Goal: Task Accomplishment & Management: Manage account settings

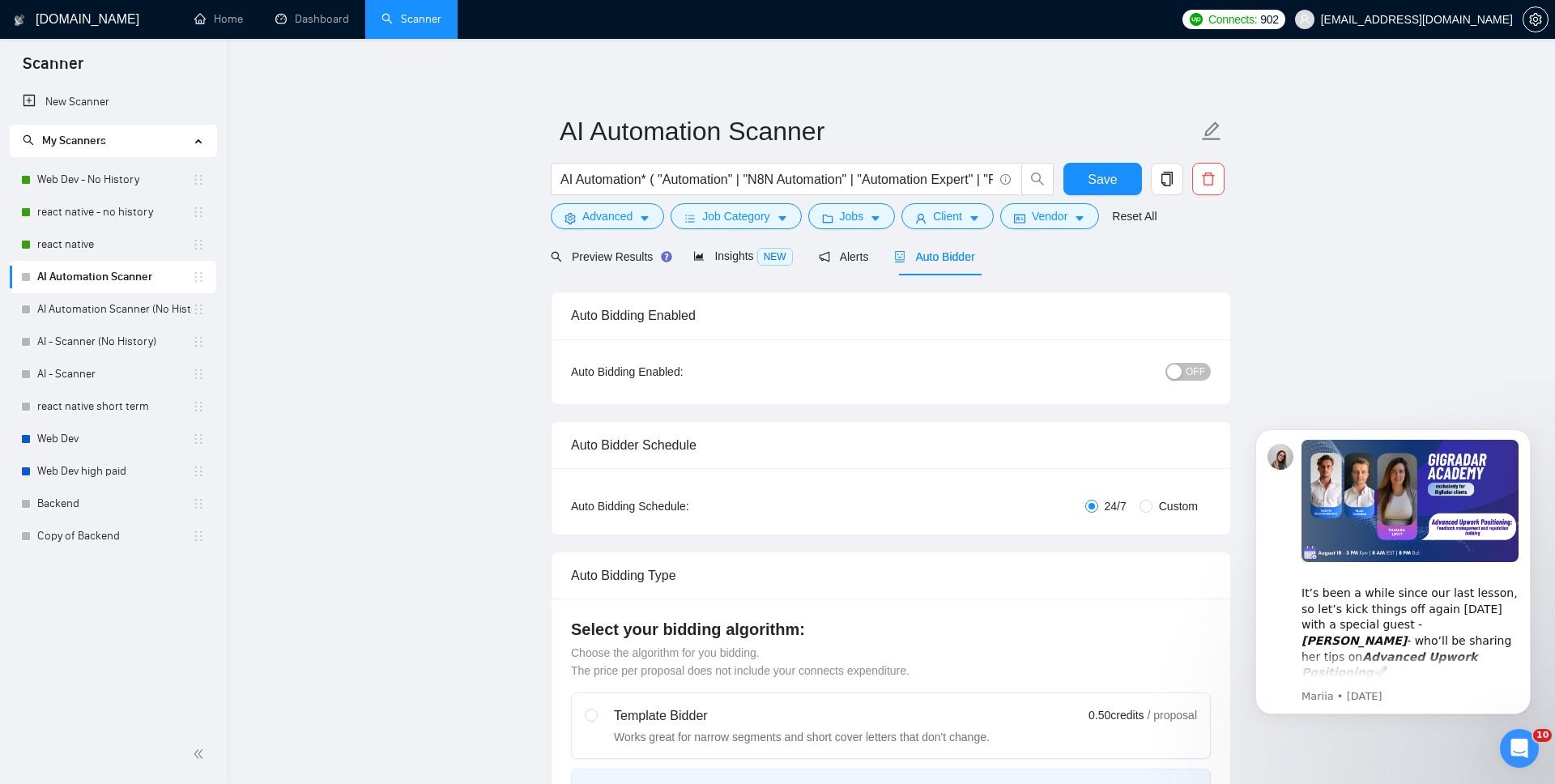
click at [1179, 373] on div "button" at bounding box center [1174, 372] width 15 height 15
click at [1103, 182] on span "Save" at bounding box center [1102, 179] width 29 height 20
click at [71, 311] on link "AI Automation Scanner (No History)" at bounding box center [115, 310] width 155 height 33
click at [88, 311] on link "AI Automation Scanner (No History)" at bounding box center [115, 310] width 155 height 33
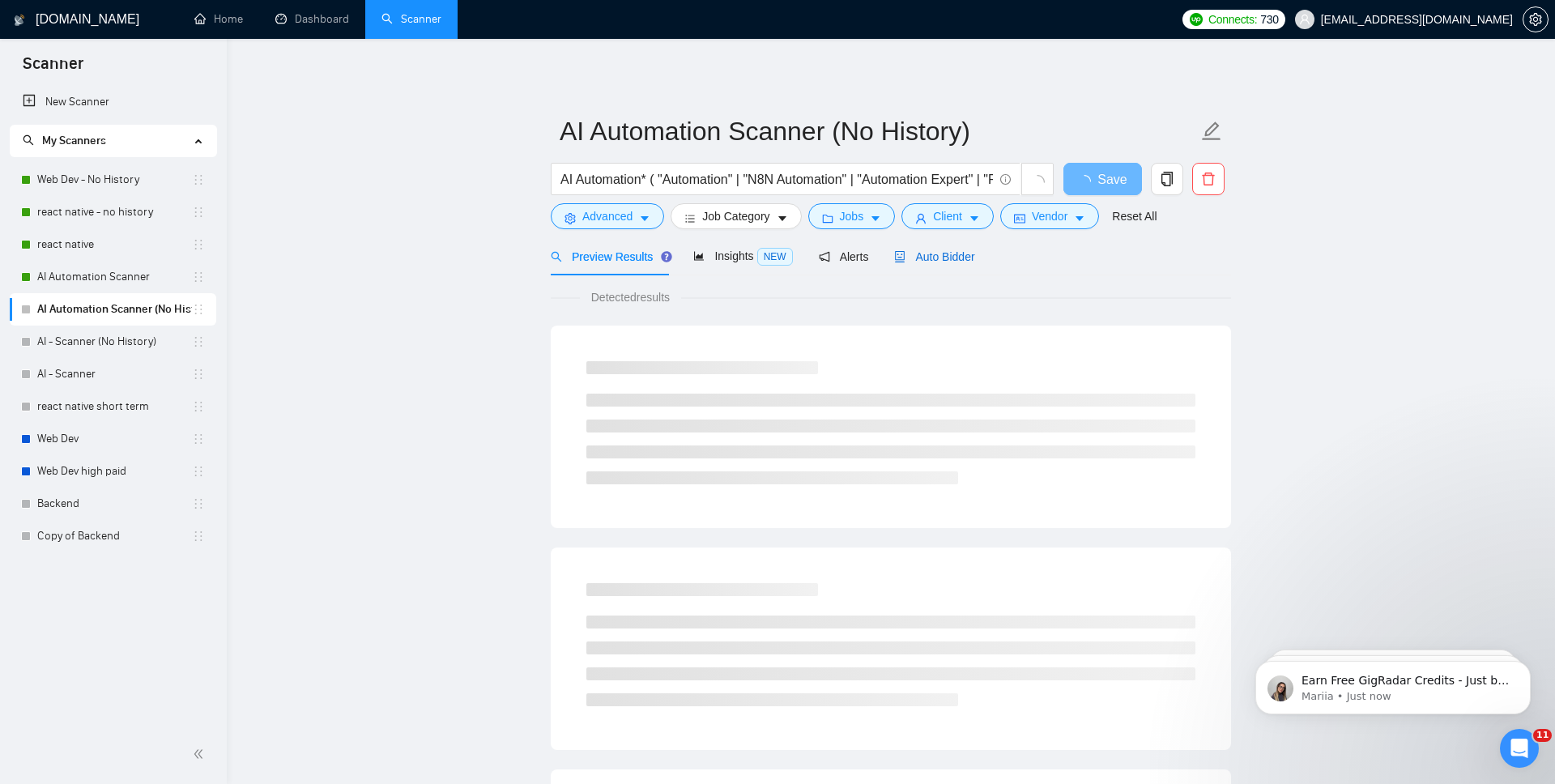
click at [939, 260] on span "Auto Bidder" at bounding box center [935, 257] width 80 height 13
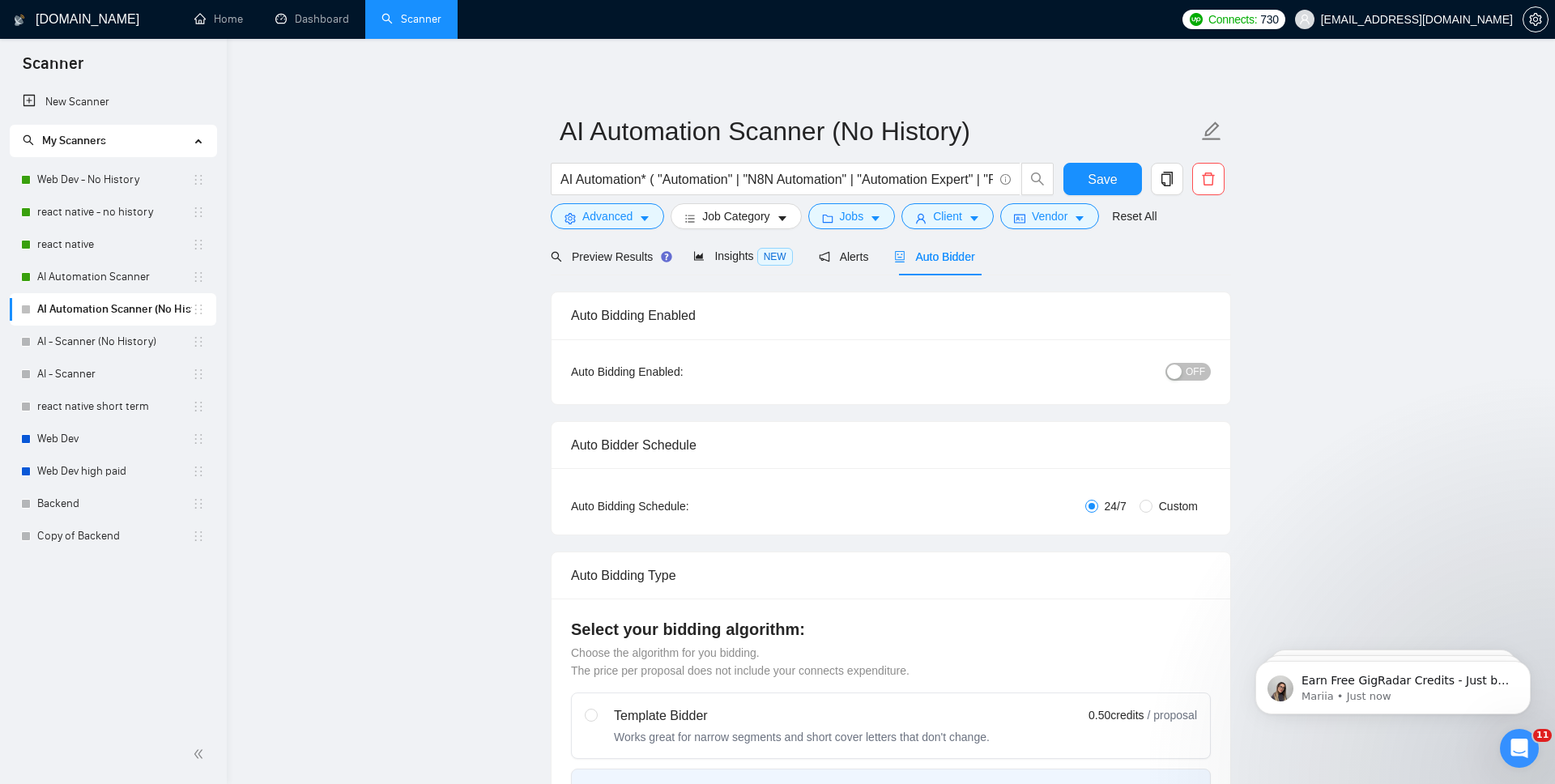
click at [1201, 376] on span "OFF" at bounding box center [1195, 372] width 19 height 18
click at [1114, 181] on span "Save" at bounding box center [1102, 179] width 29 height 20
click at [106, 344] on link "AI - Scanner (No History)" at bounding box center [115, 341] width 155 height 33
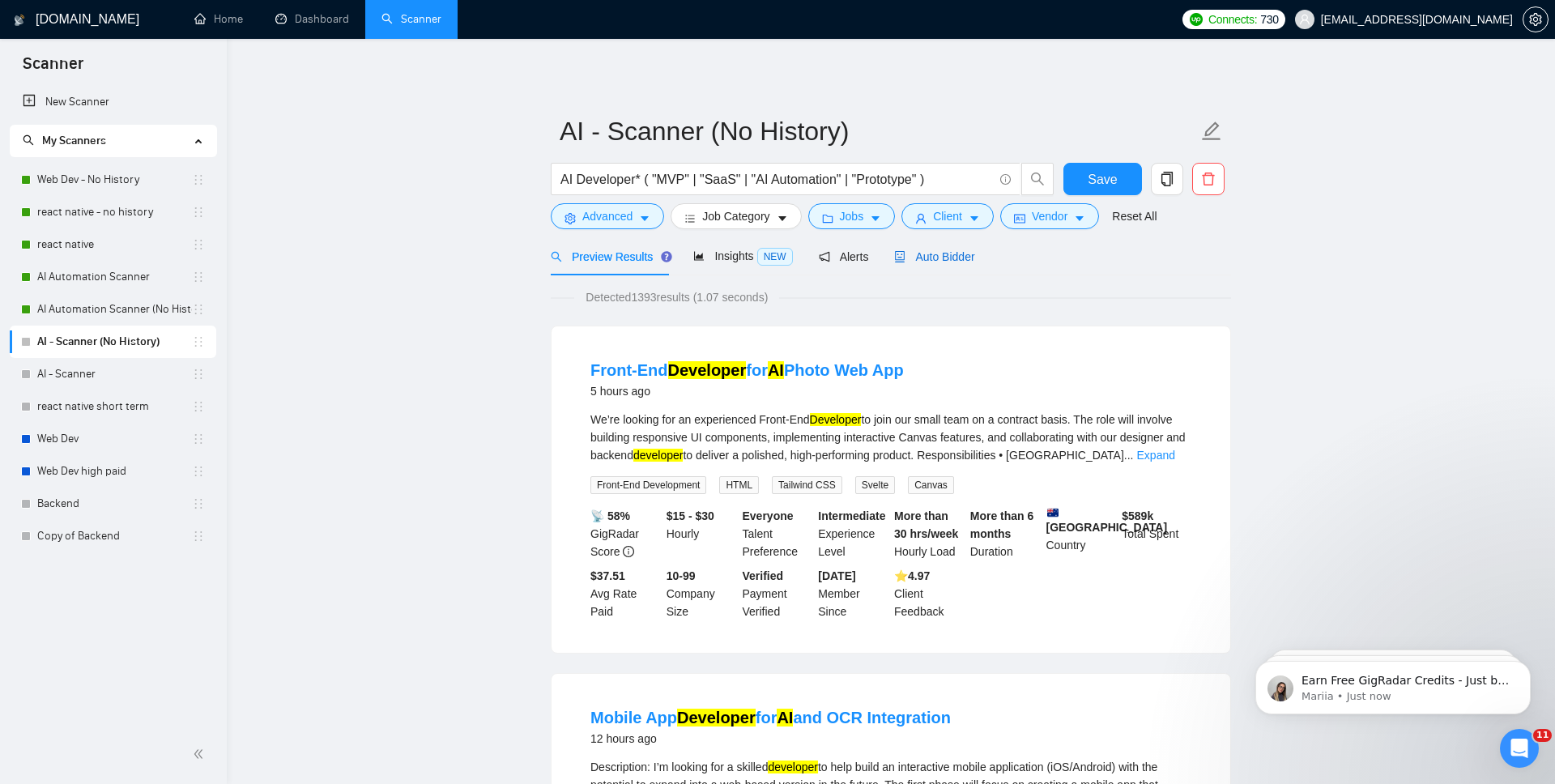
click at [954, 252] on span "Auto Bidder" at bounding box center [935, 257] width 80 height 13
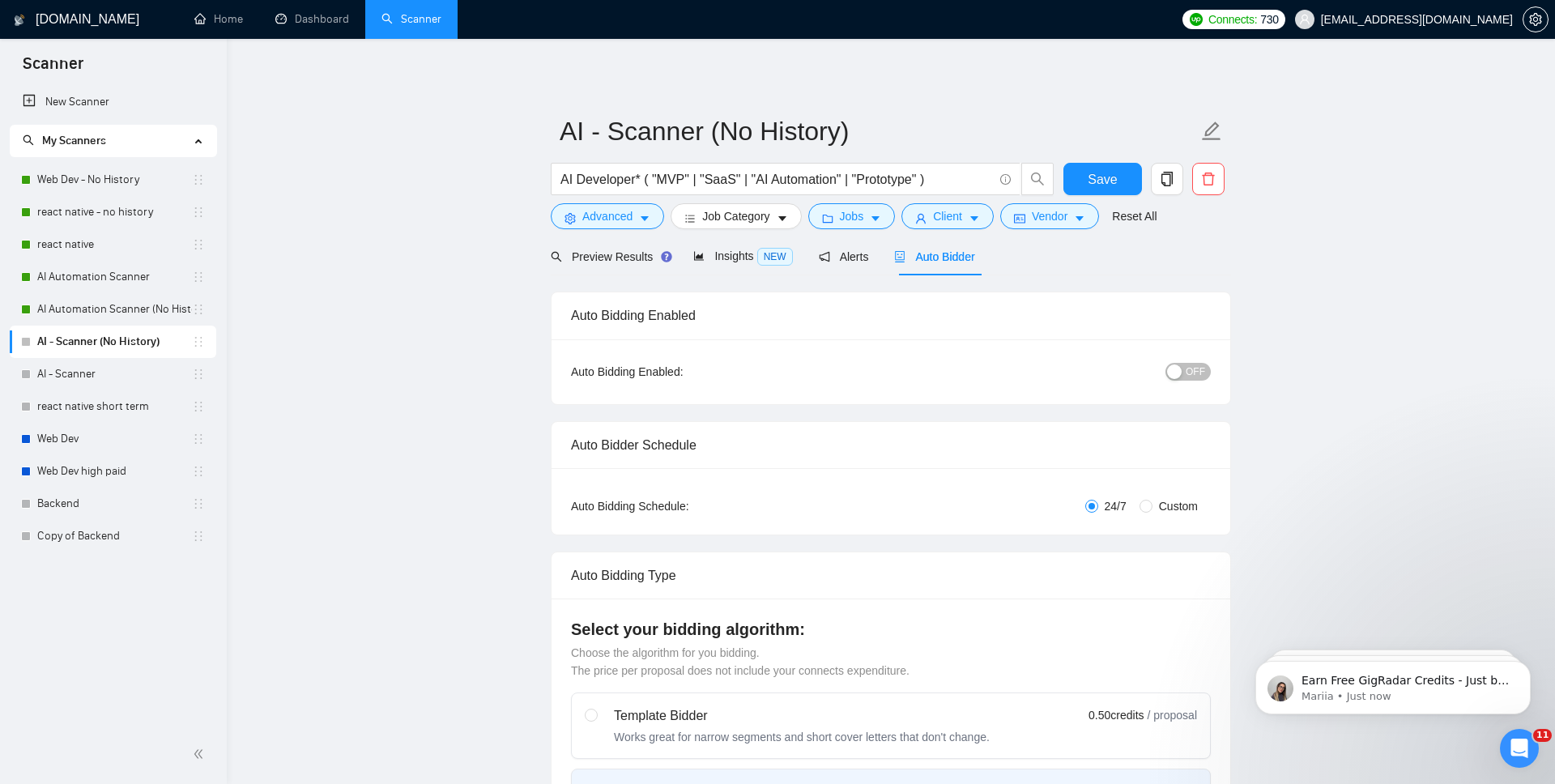
click at [1204, 372] on span "OFF" at bounding box center [1195, 372] width 19 height 18
click at [1113, 176] on span "Save" at bounding box center [1102, 179] width 29 height 20
click at [87, 372] on link "AI - Scanner" at bounding box center [115, 374] width 155 height 33
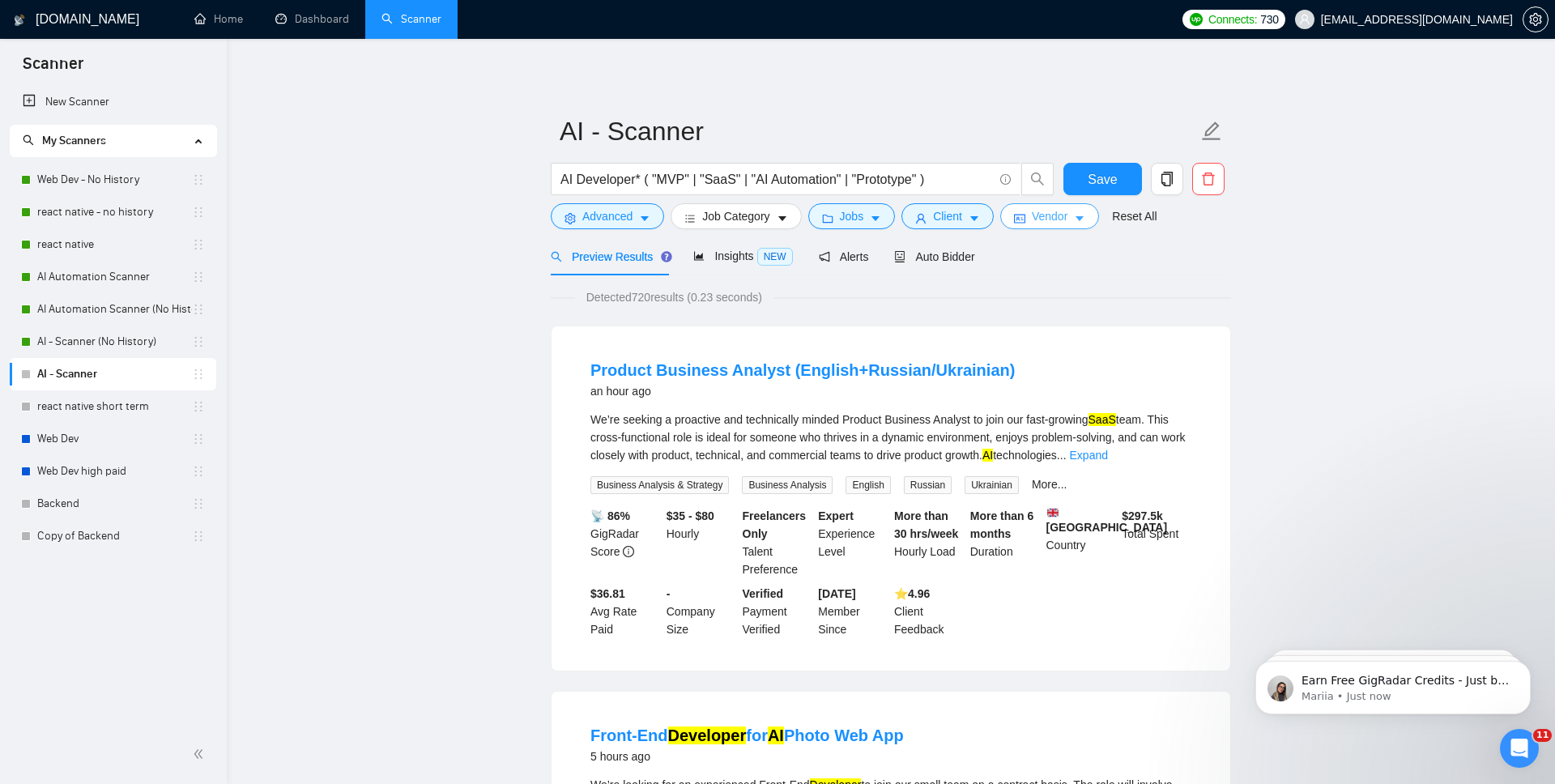
click at [1068, 220] on span "Vendor" at bounding box center [1049, 217] width 36 height 18
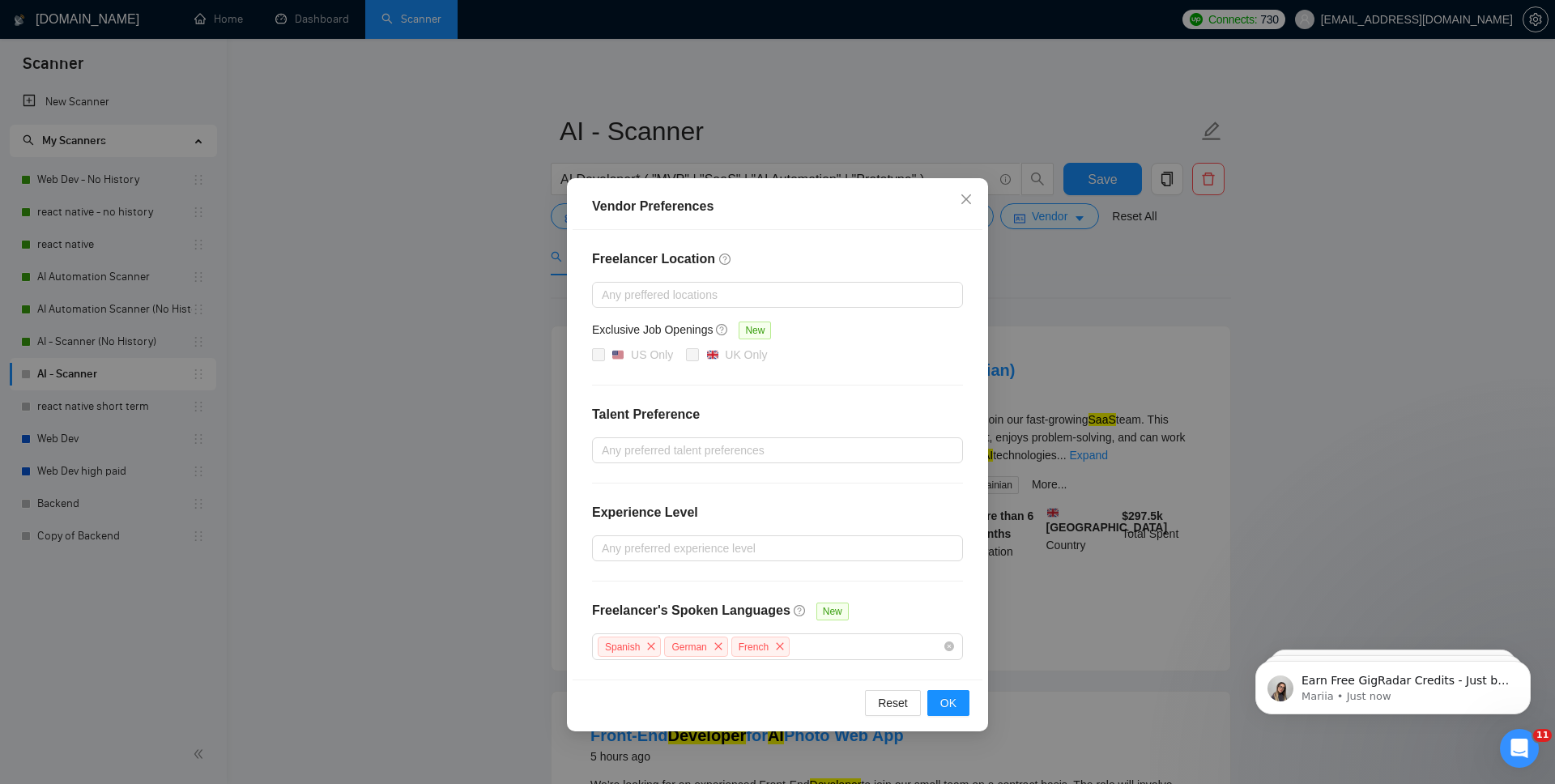
click at [1086, 272] on div "Vendor Preferences Freelancer Location Any preffered locations Exclusive Job Op…" at bounding box center [777, 392] width 1555 height 784
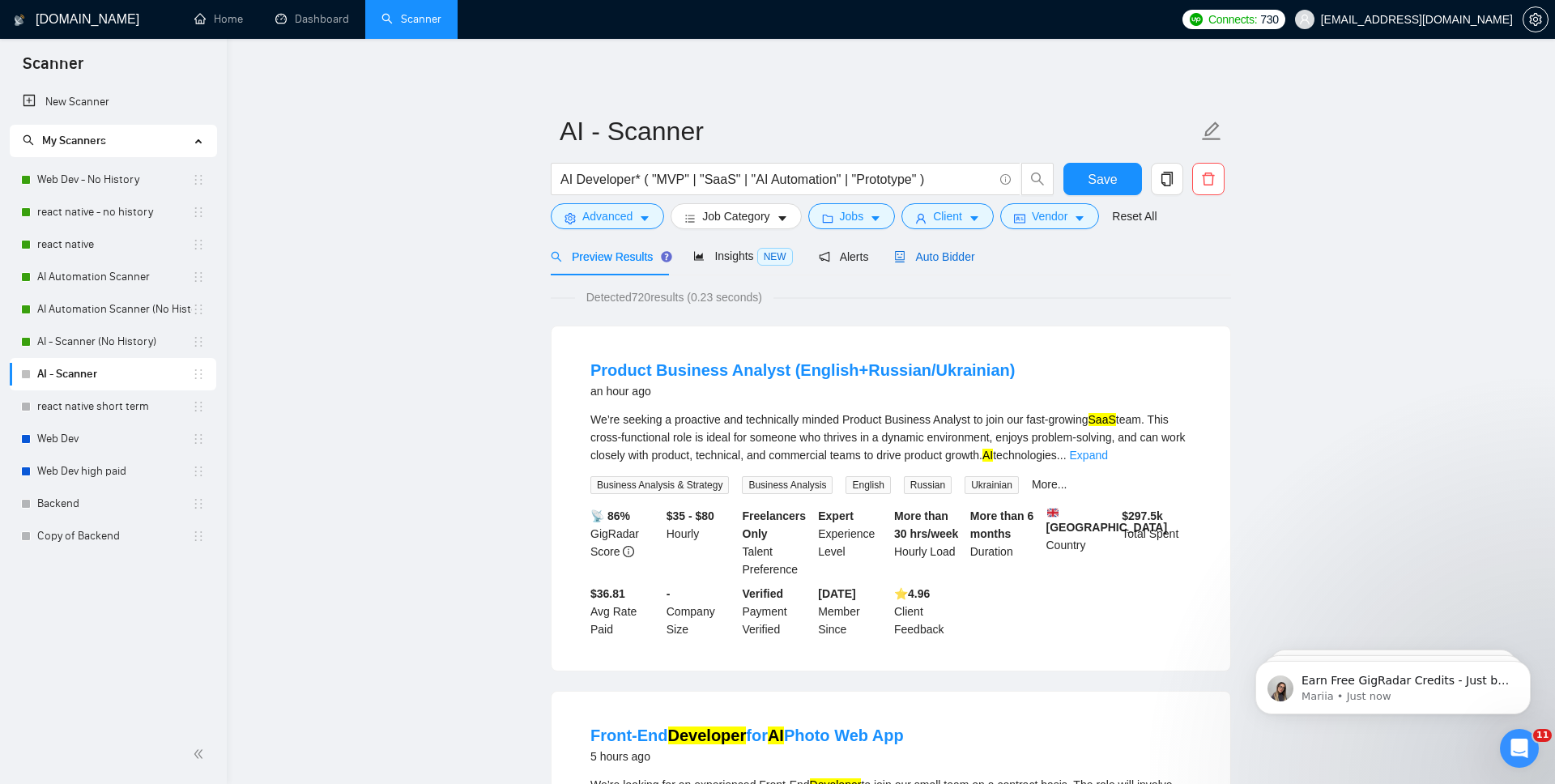
click at [946, 265] on div "Auto Bidder" at bounding box center [935, 257] width 80 height 18
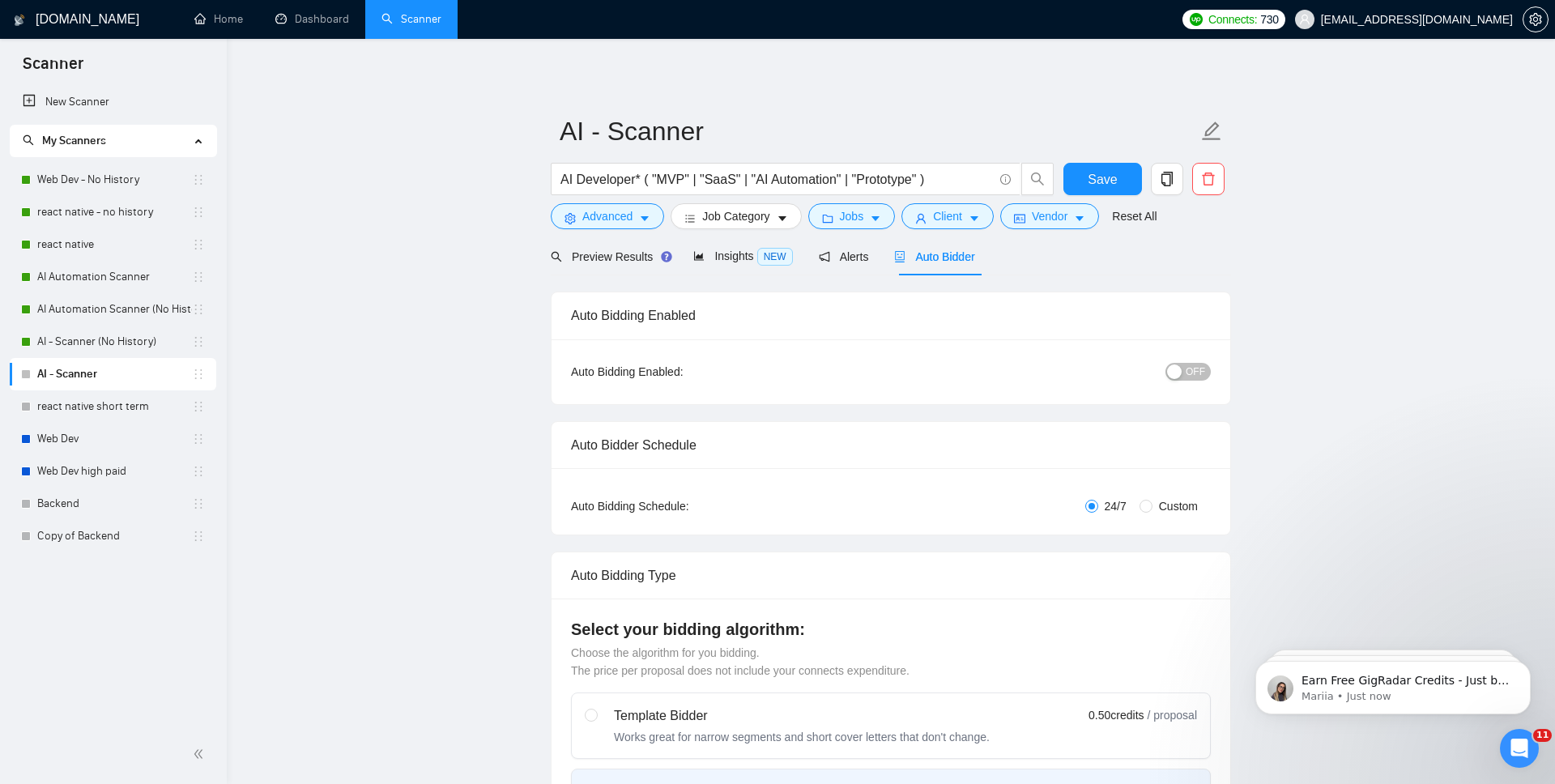
click at [1200, 376] on span "OFF" at bounding box center [1195, 372] width 19 height 18
click at [1114, 178] on span "Save" at bounding box center [1102, 179] width 29 height 20
click at [60, 478] on link "Web Dev high paid" at bounding box center [115, 472] width 155 height 33
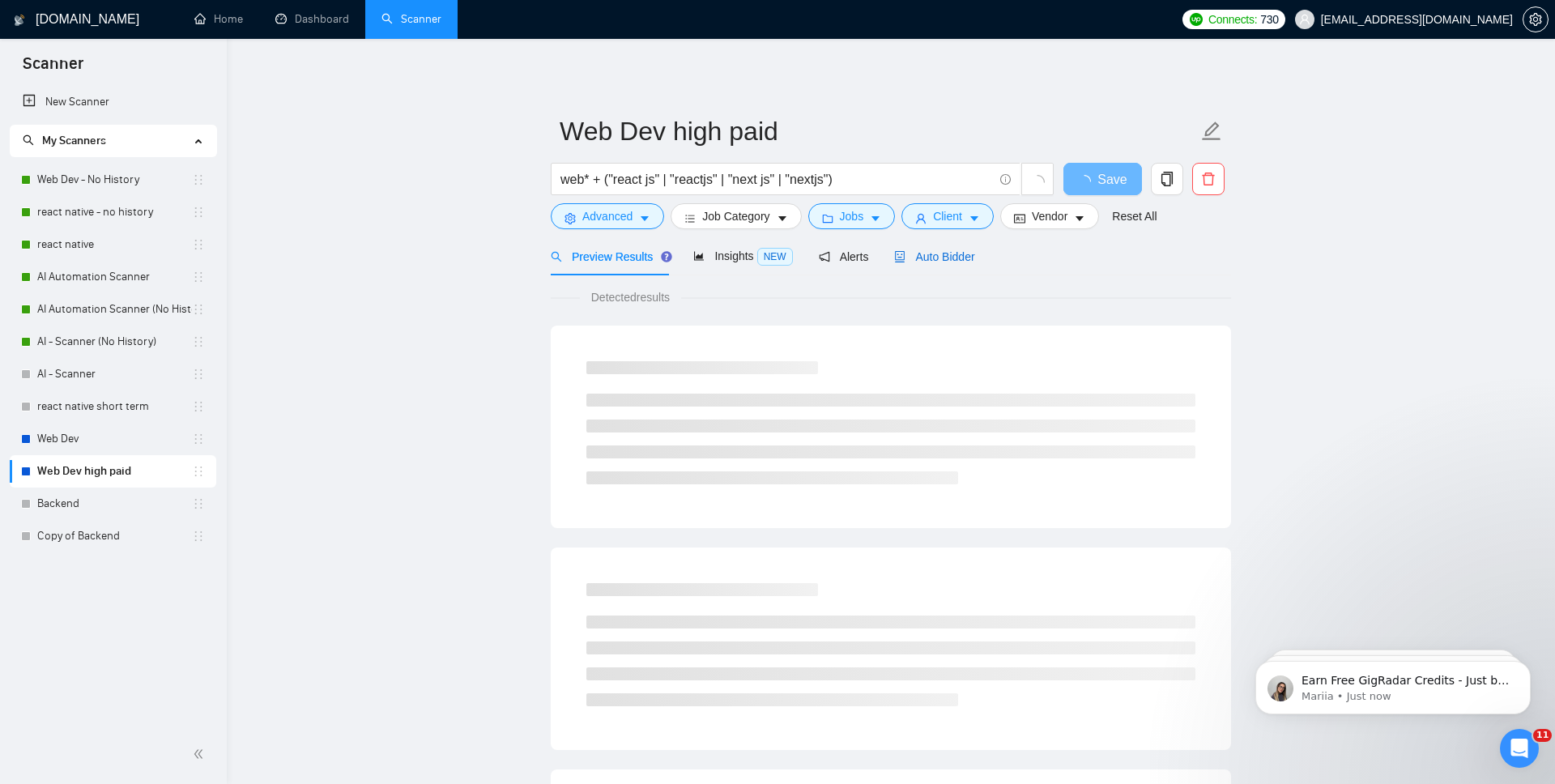
click at [944, 248] on div "Auto Bidder" at bounding box center [935, 257] width 80 height 18
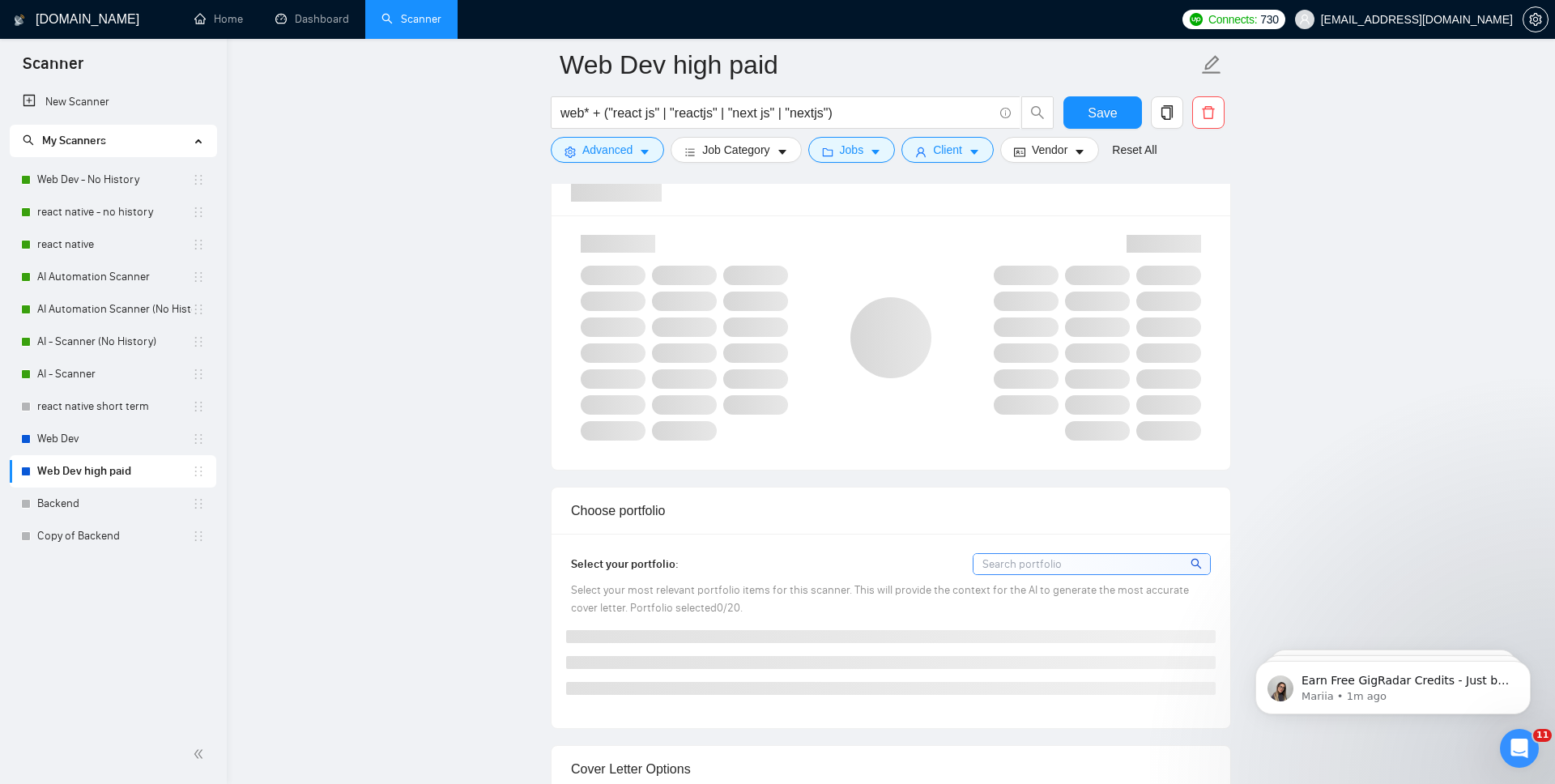
scroll to position [937, 0]
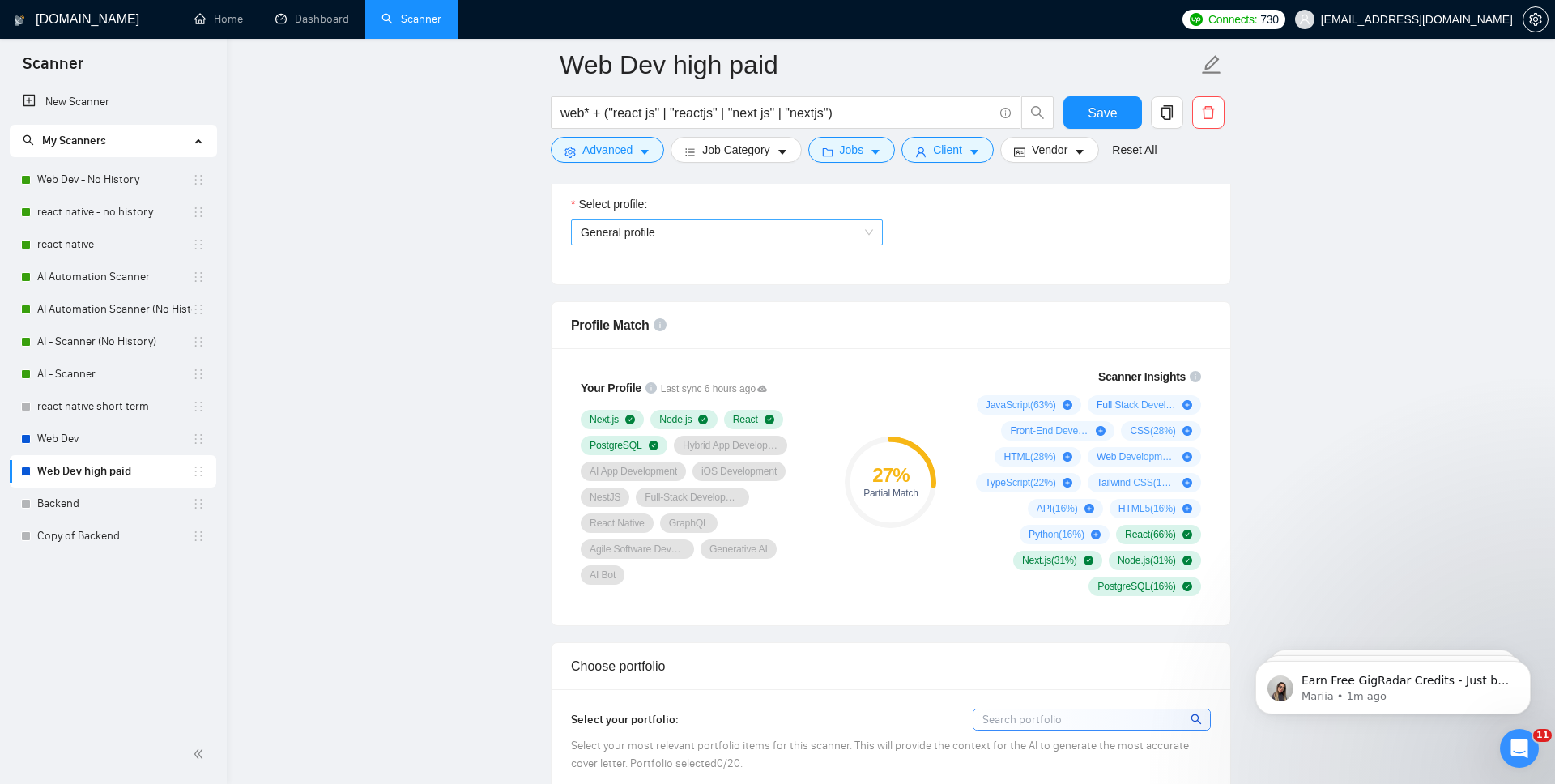
click at [850, 229] on span "General profile" at bounding box center [726, 232] width 292 height 25
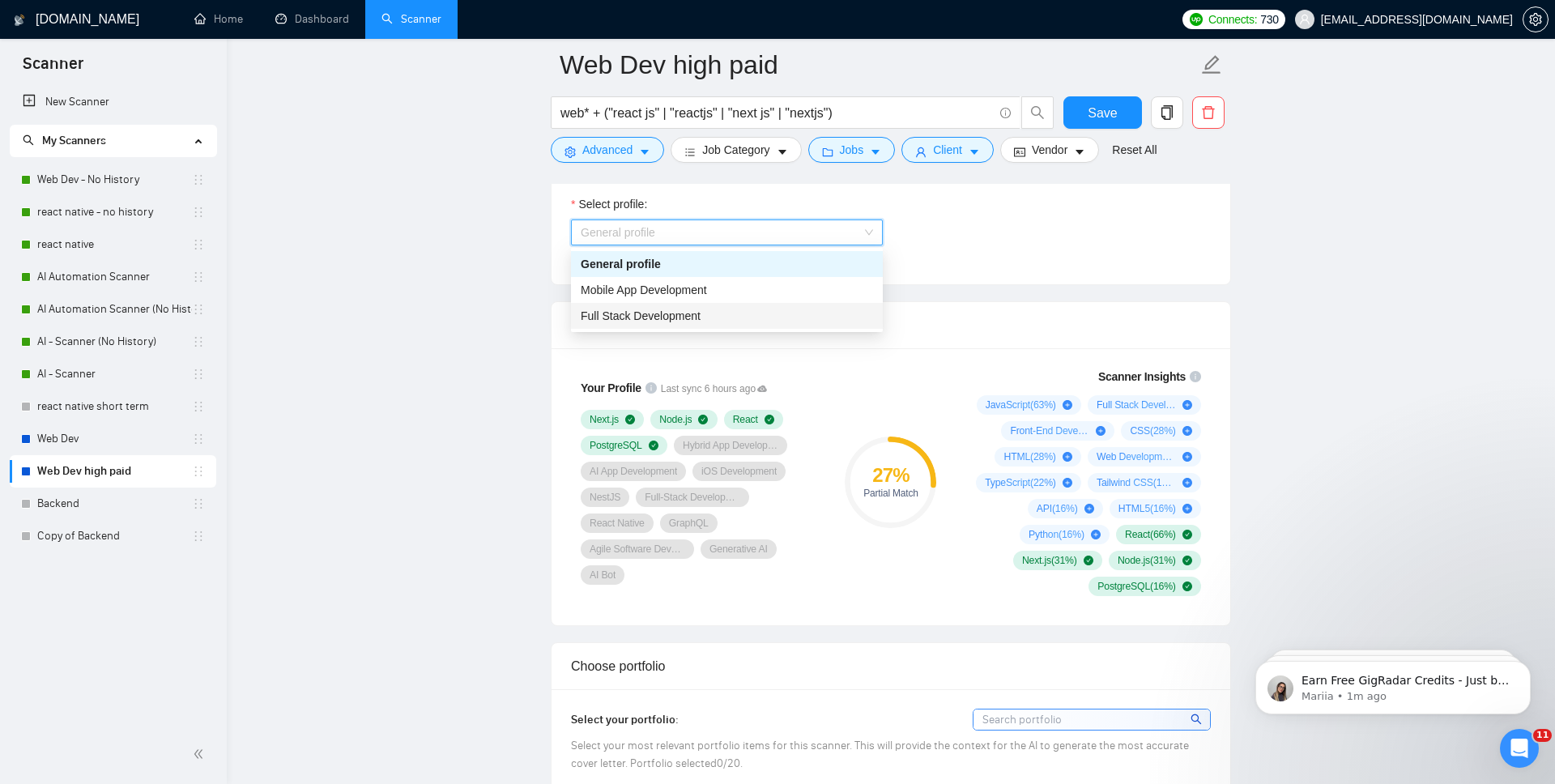
click at [785, 318] on div "Full Stack Development" at bounding box center [726, 316] width 292 height 18
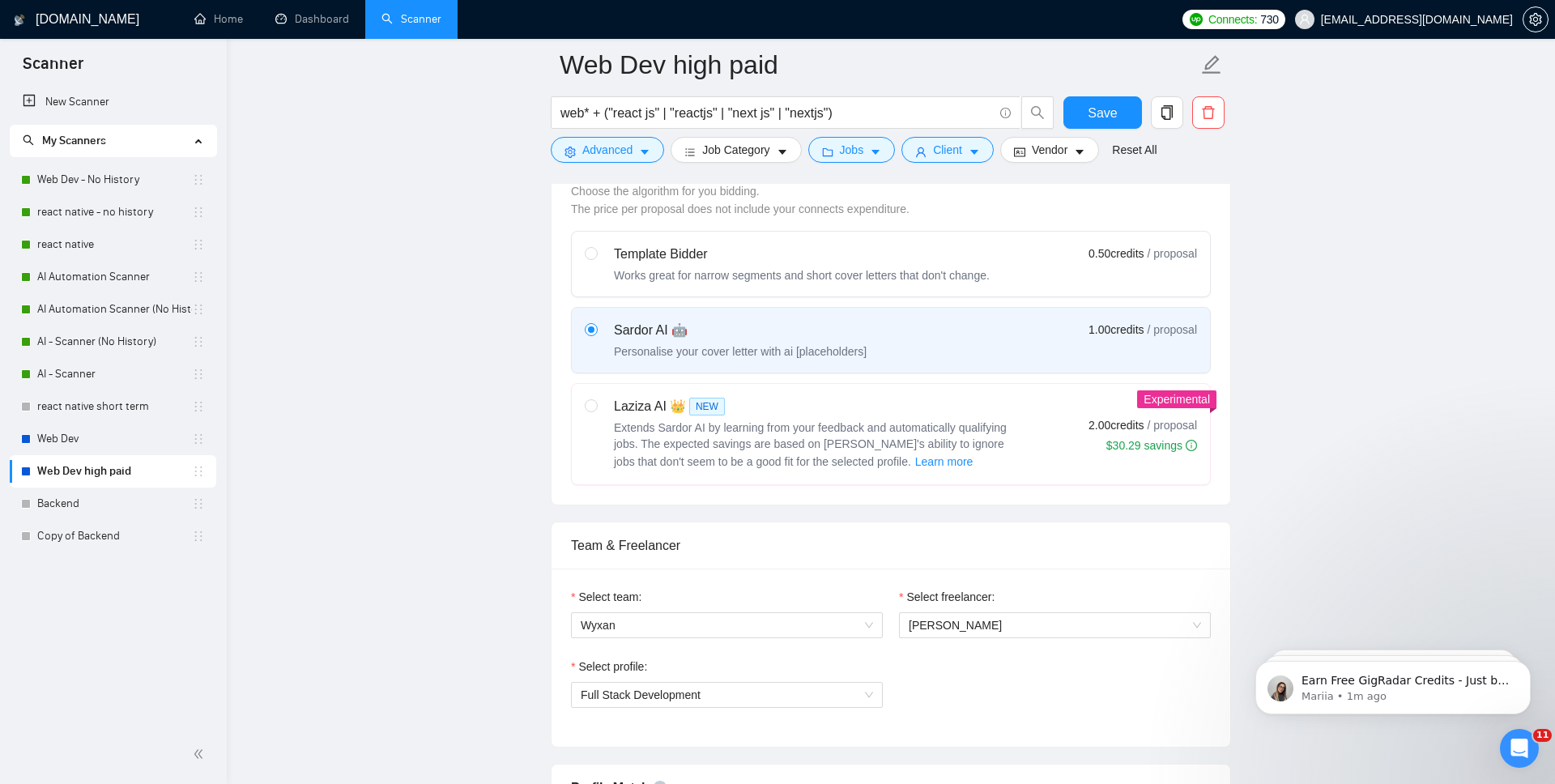
scroll to position [0, 0]
